Goal: Find specific page/section: Find specific page/section

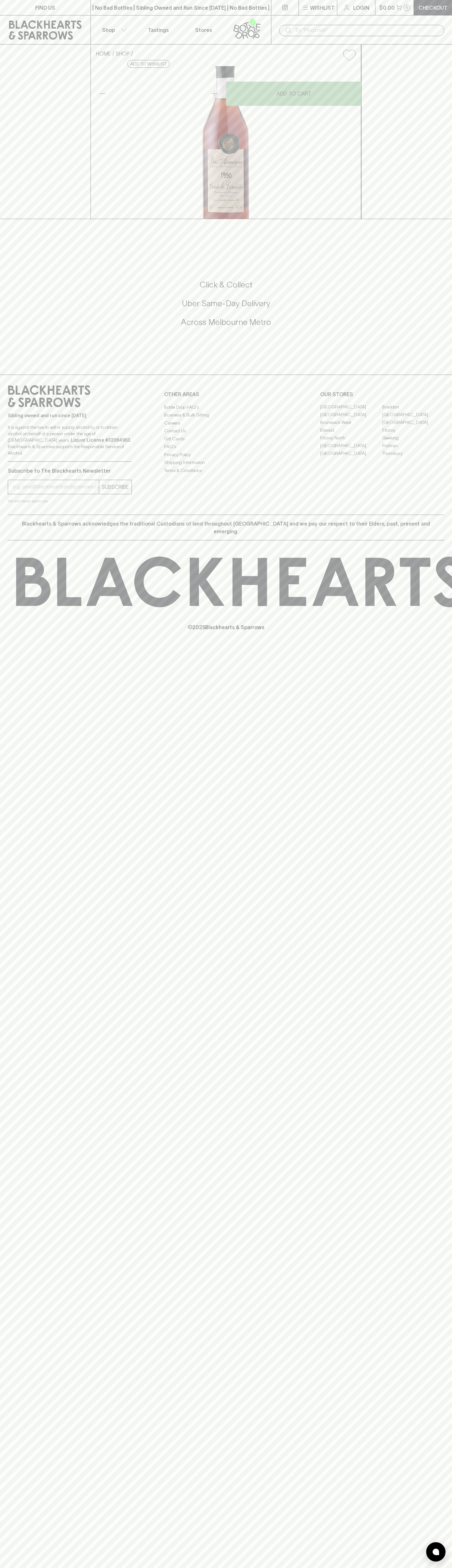
click at [345, 30] on input "text" at bounding box center [366, 30] width 144 height 10
click at [421, 1539] on div "FIND US | No Bad Bottles | Sibling Owned and Run Since 2006 | No Bad Bottles | …" at bounding box center [226, 784] width 452 height 1568
click at [370, 1567] on html "FIND US | No Bad Bottles | Sibling Owned and Run Since 2006 | No Bad Bottles | …" at bounding box center [226, 784] width 452 height 1568
click at [19, 219] on div "HOME SHOP Comte de Lamaëstre Bas-Armagnac 1990 $156.00 Add to wishlist No Furth…" at bounding box center [226, 131] width 452 height 175
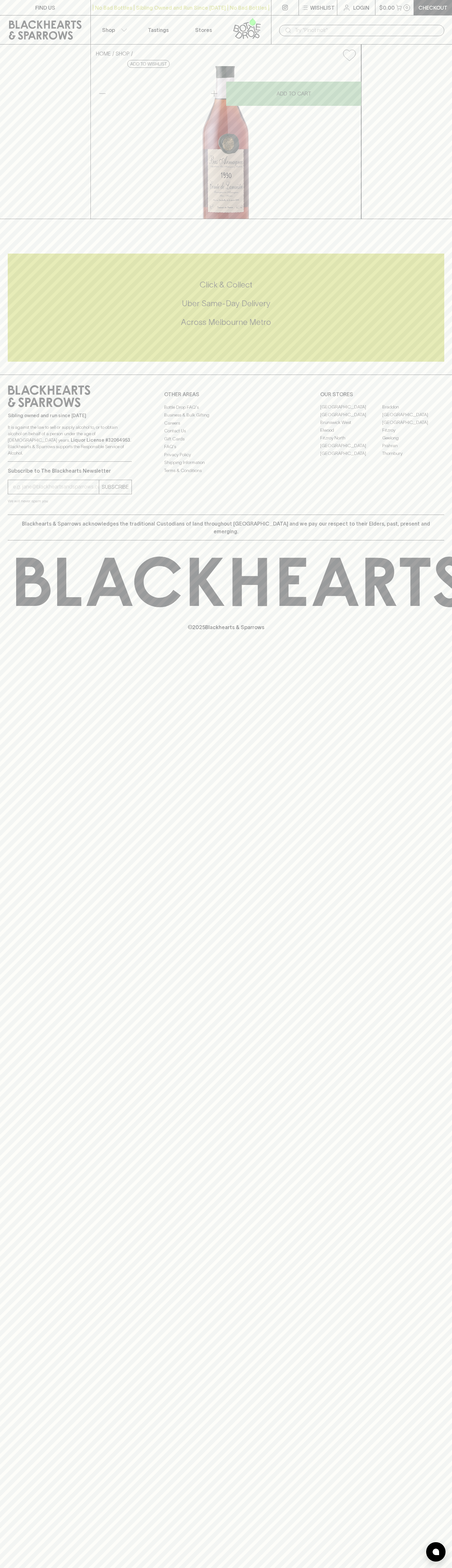
click at [413, 419] on link "[GEOGRAPHIC_DATA]" at bounding box center [413, 415] width 62 height 8
